Goal: Navigation & Orientation: Find specific page/section

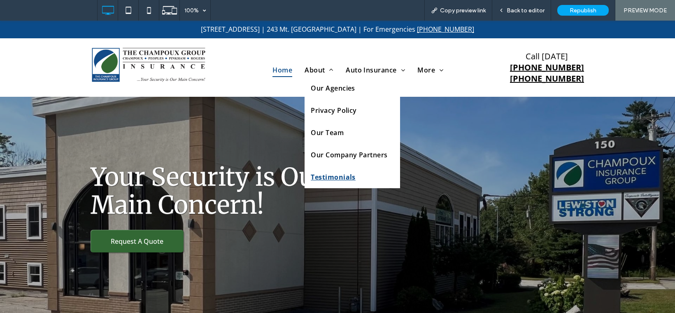
click at [329, 172] on span "Testimonials" at bounding box center [333, 177] width 45 height 10
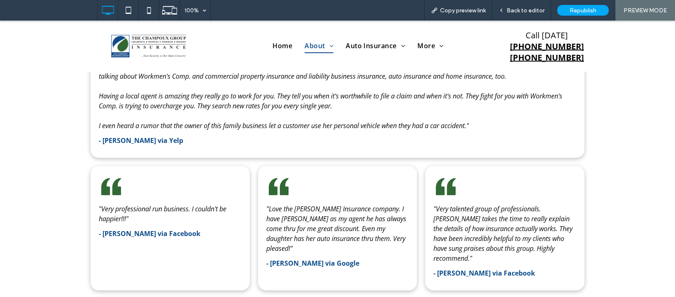
scroll to position [512, 0]
